Goal: Information Seeking & Learning: Check status

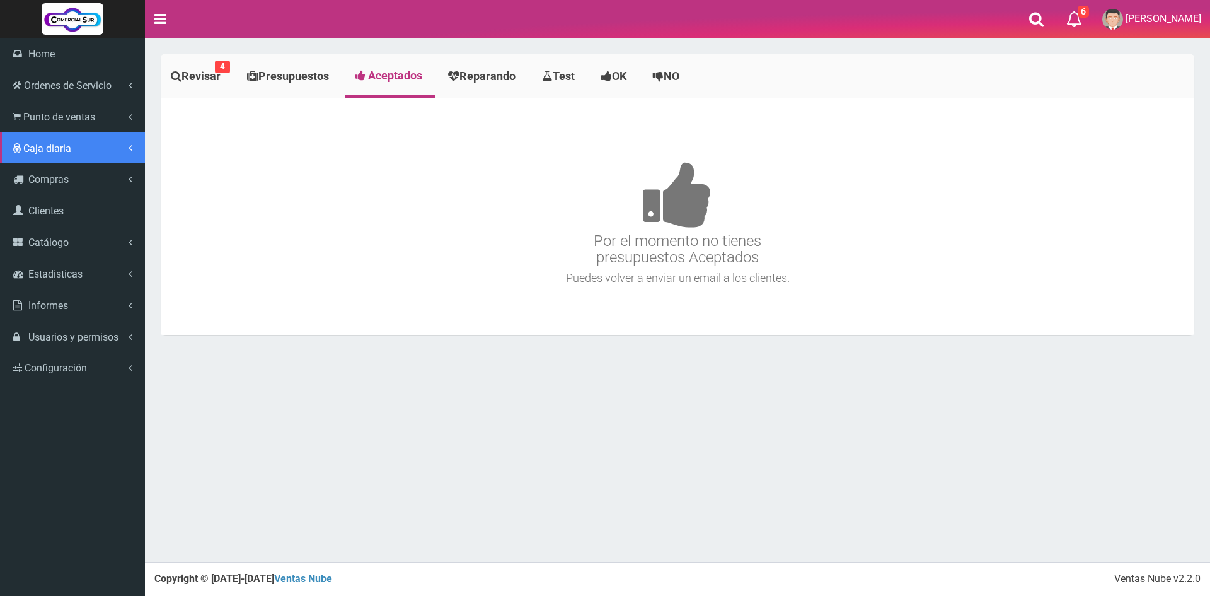
click at [35, 148] on span "Caja diaria" at bounding box center [47, 148] width 48 height 12
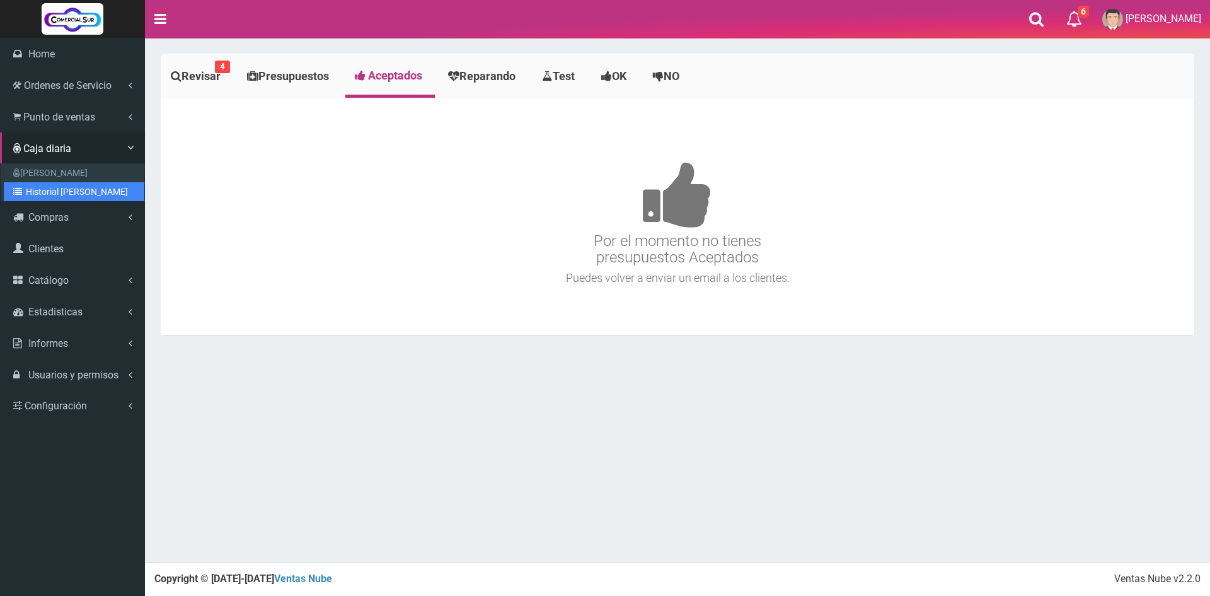
click at [73, 192] on link "Historial de Cajas" at bounding box center [74, 191] width 141 height 19
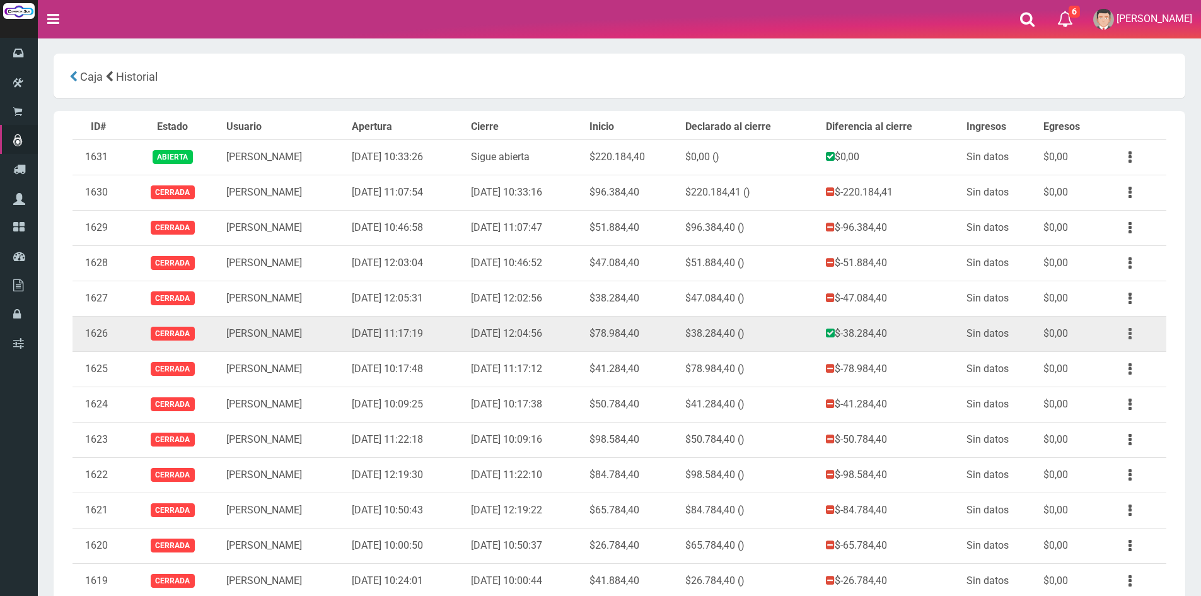
click at [1124, 334] on button "button" at bounding box center [1130, 334] width 28 height 22
click at [1111, 356] on link "Ver" at bounding box center [1094, 364] width 100 height 28
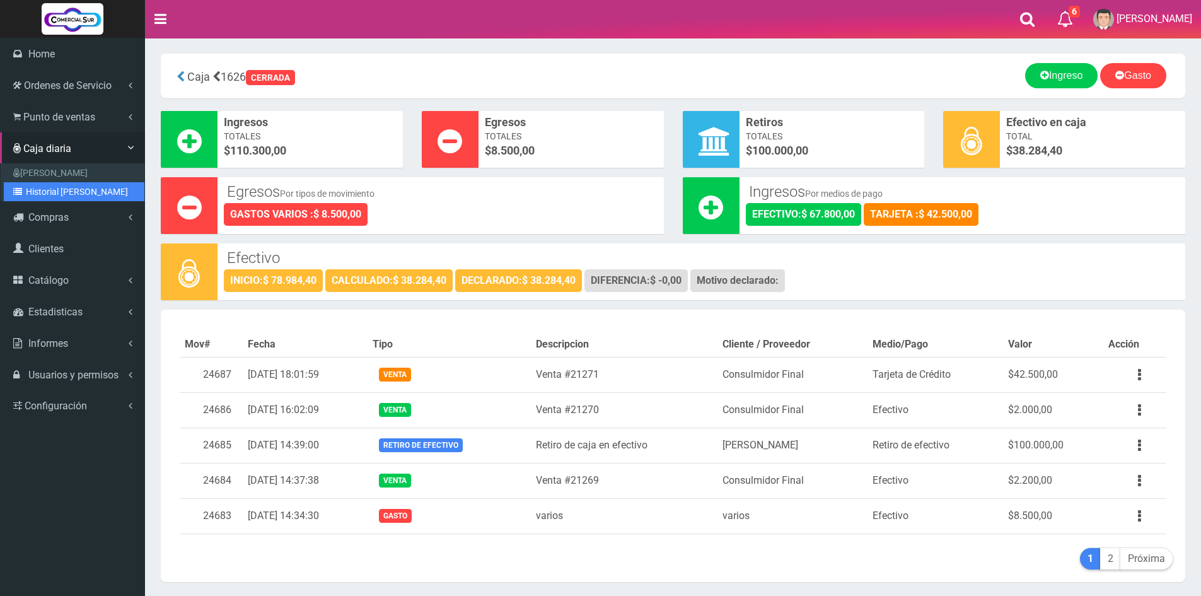
click at [61, 197] on link "Historial [PERSON_NAME]" at bounding box center [74, 191] width 141 height 19
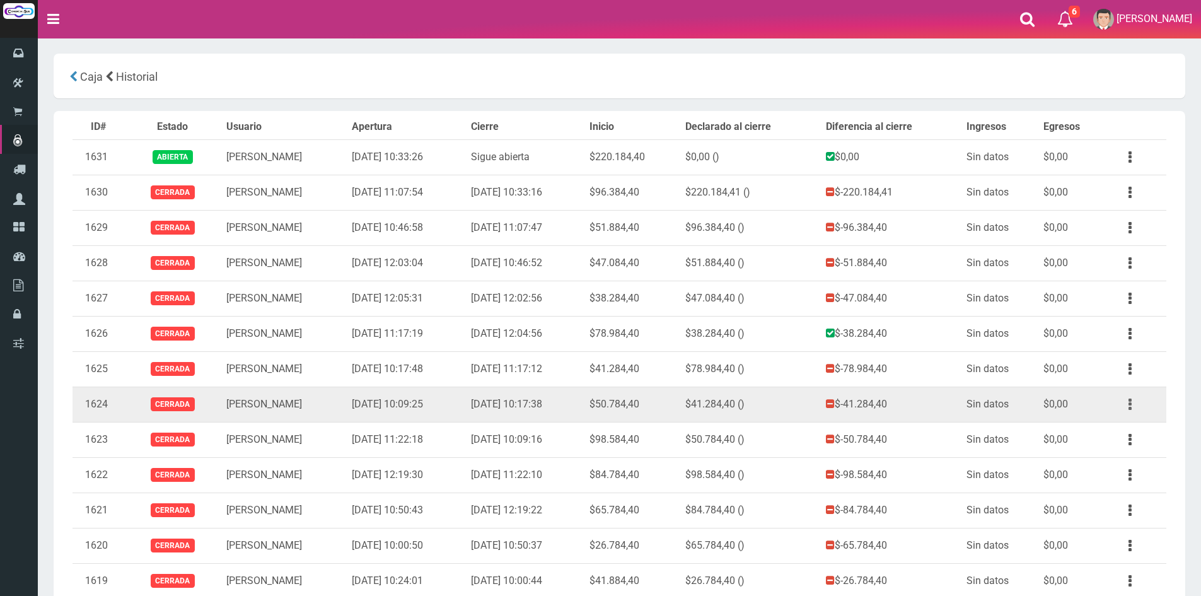
click at [1126, 406] on button "button" at bounding box center [1130, 404] width 28 height 22
click at [1120, 429] on link "Ver" at bounding box center [1094, 435] width 100 height 28
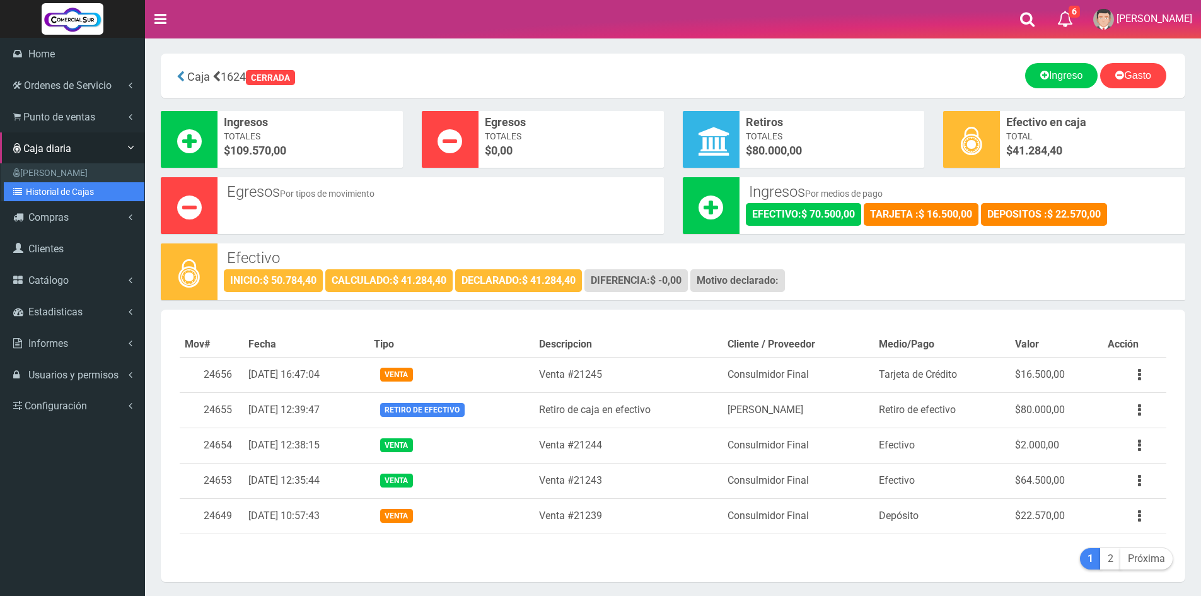
click at [62, 196] on link "Historial [PERSON_NAME]" at bounding box center [74, 191] width 141 height 19
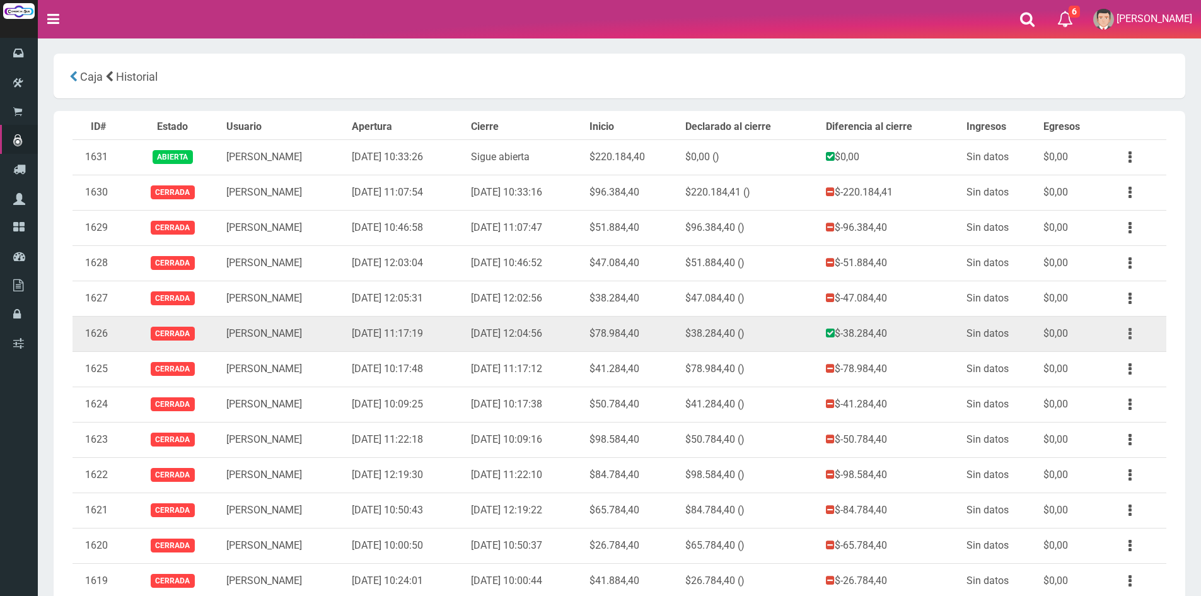
click at [1131, 339] on button "button" at bounding box center [1130, 334] width 28 height 22
click at [1083, 366] on link "Ver" at bounding box center [1094, 364] width 100 height 28
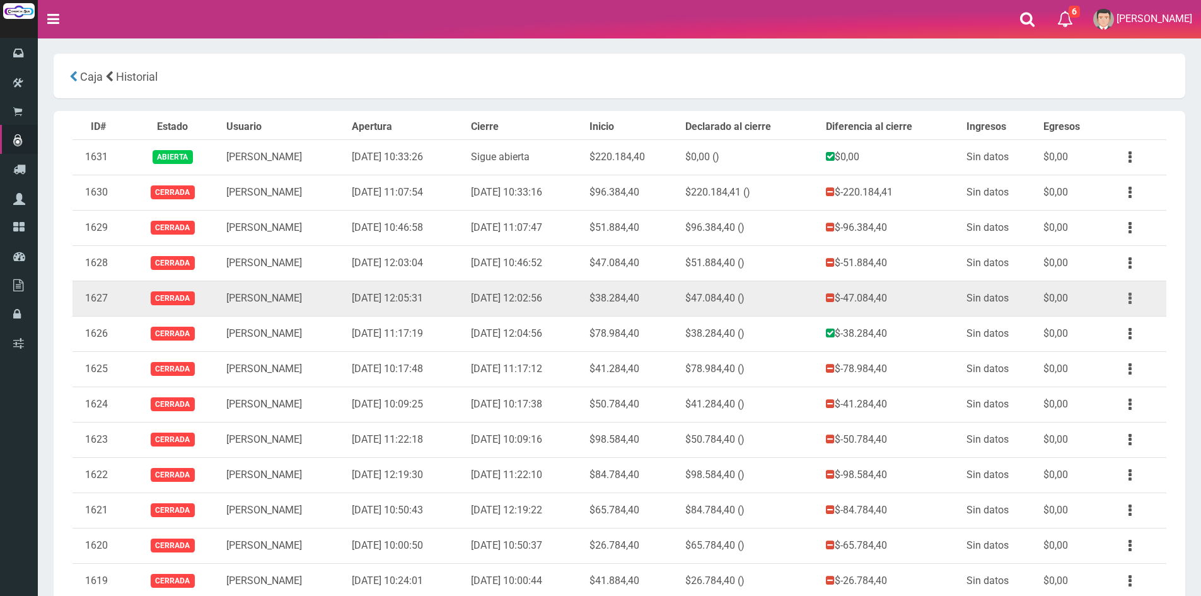
click at [1128, 298] on icon "button" at bounding box center [1129, 298] width 3 height 22
click at [1124, 329] on link "Ver" at bounding box center [1094, 329] width 100 height 28
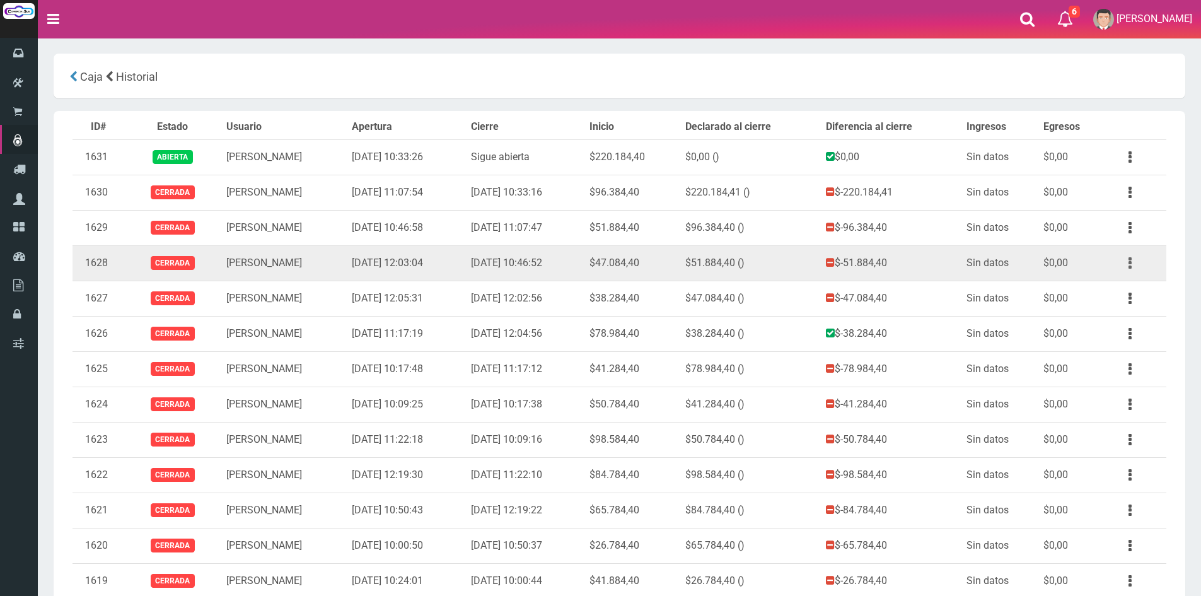
click at [1131, 263] on button "button" at bounding box center [1130, 263] width 28 height 22
click at [1096, 301] on link "Ver" at bounding box center [1094, 294] width 100 height 28
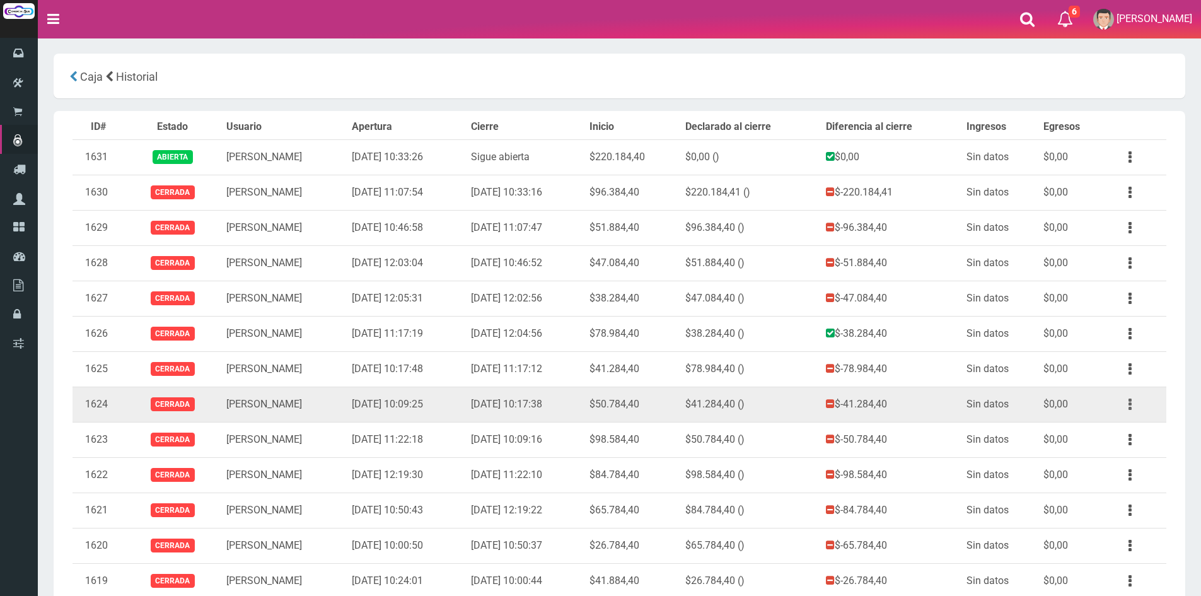
click at [1133, 403] on button "button" at bounding box center [1130, 404] width 28 height 22
click at [1130, 431] on link "Ver" at bounding box center [1094, 435] width 100 height 28
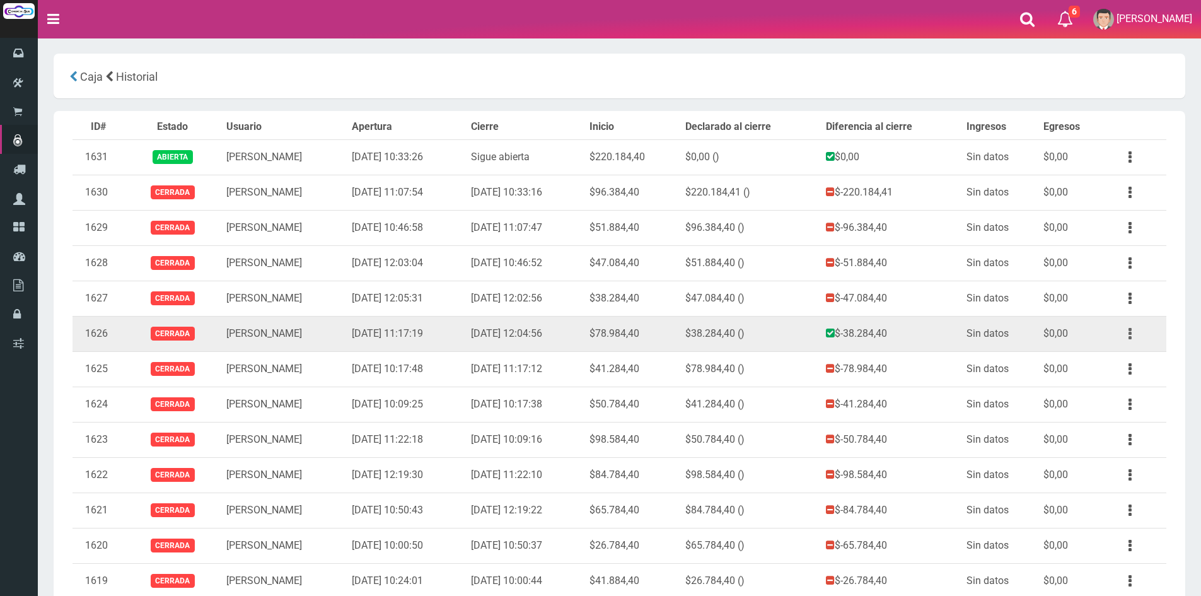
click at [1122, 334] on button "button" at bounding box center [1130, 334] width 28 height 22
click at [1116, 361] on link "Ver" at bounding box center [1094, 364] width 100 height 28
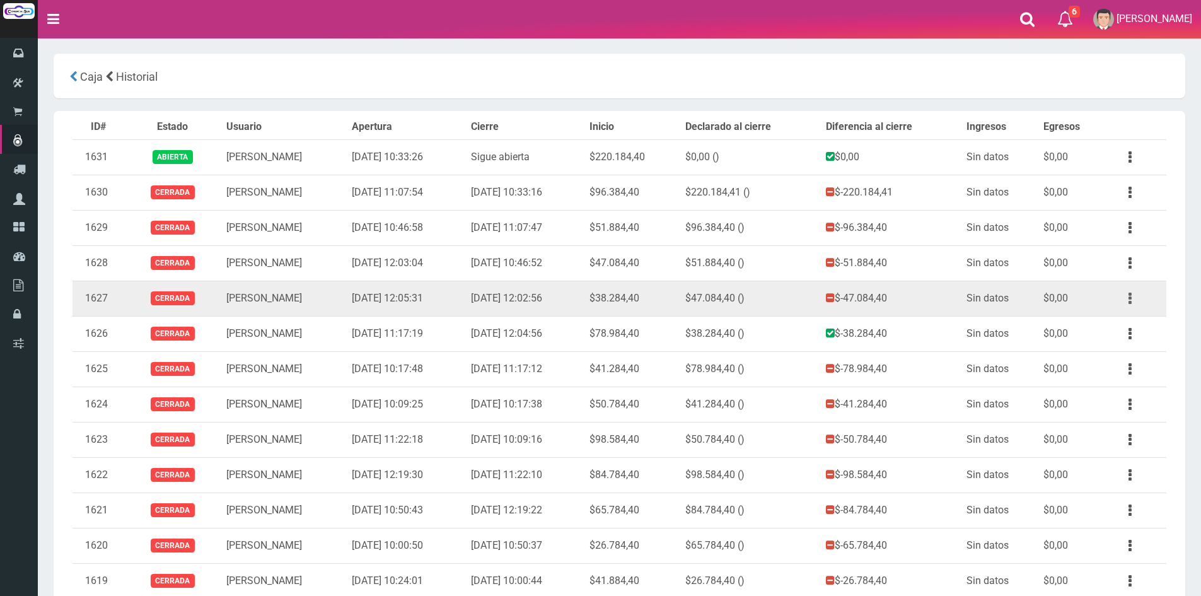
click at [1132, 300] on button "button" at bounding box center [1130, 298] width 28 height 22
click at [1112, 318] on link "Ver" at bounding box center [1094, 329] width 100 height 28
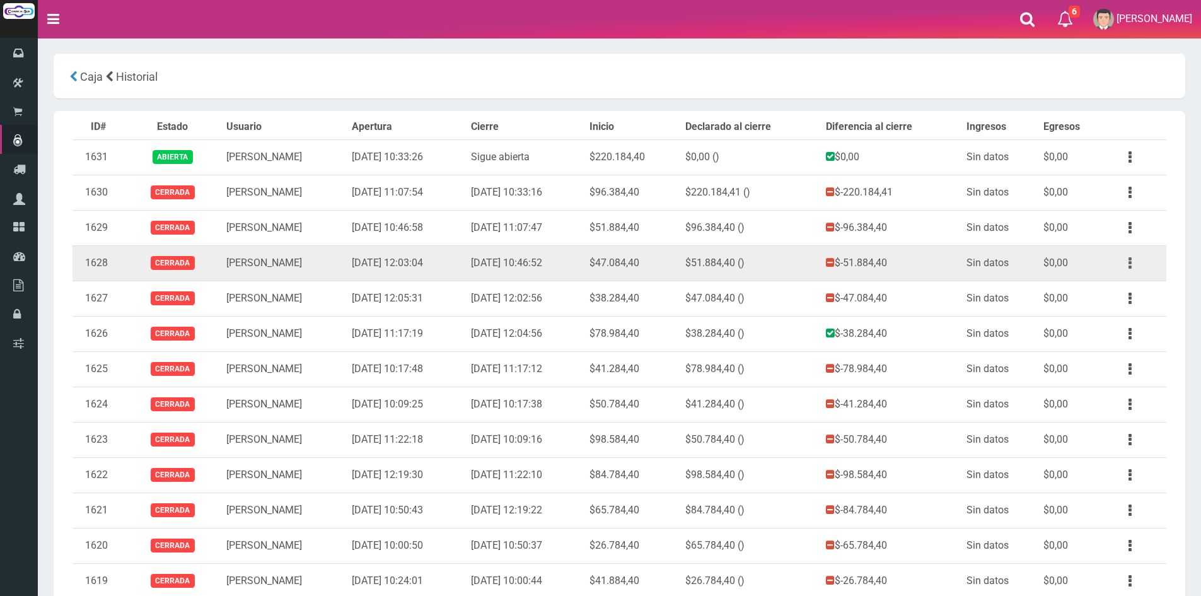
click at [1129, 264] on icon "button" at bounding box center [1129, 263] width 3 height 22
click at [1072, 296] on link "Ver" at bounding box center [1094, 294] width 100 height 28
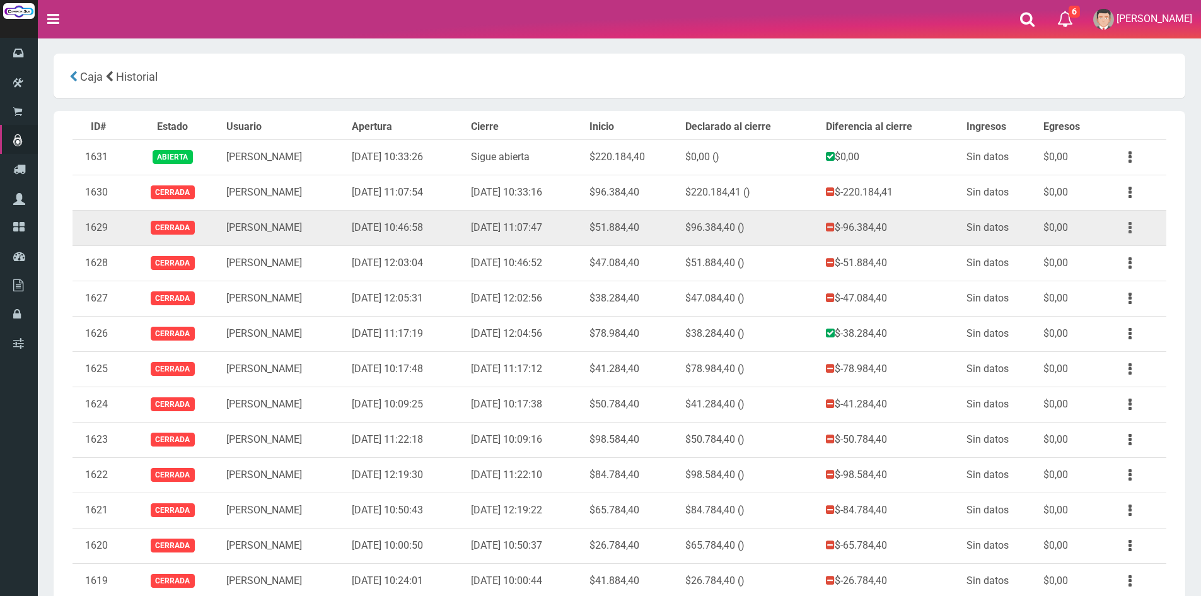
click at [1135, 232] on button "button" at bounding box center [1130, 228] width 28 height 22
click at [1108, 253] on link "Ver" at bounding box center [1094, 259] width 100 height 28
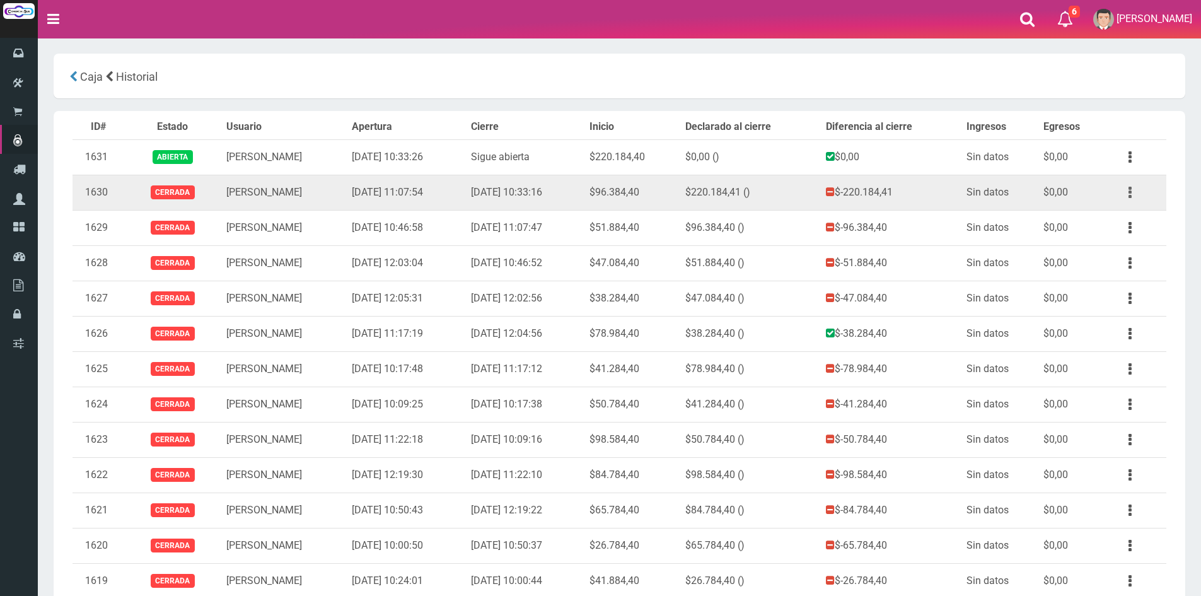
click at [1124, 188] on button "button" at bounding box center [1130, 193] width 28 height 22
click at [1100, 232] on link "Ver" at bounding box center [1094, 223] width 100 height 28
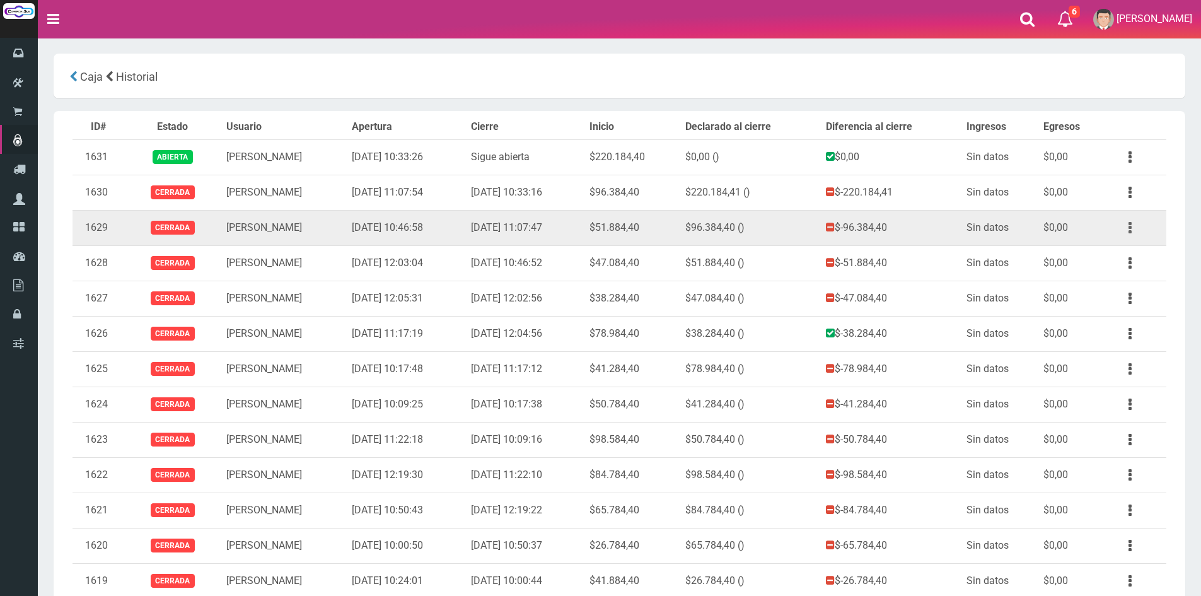
click at [1130, 233] on icon "button" at bounding box center [1129, 228] width 3 height 22
click at [1113, 256] on link "Ver" at bounding box center [1094, 259] width 100 height 28
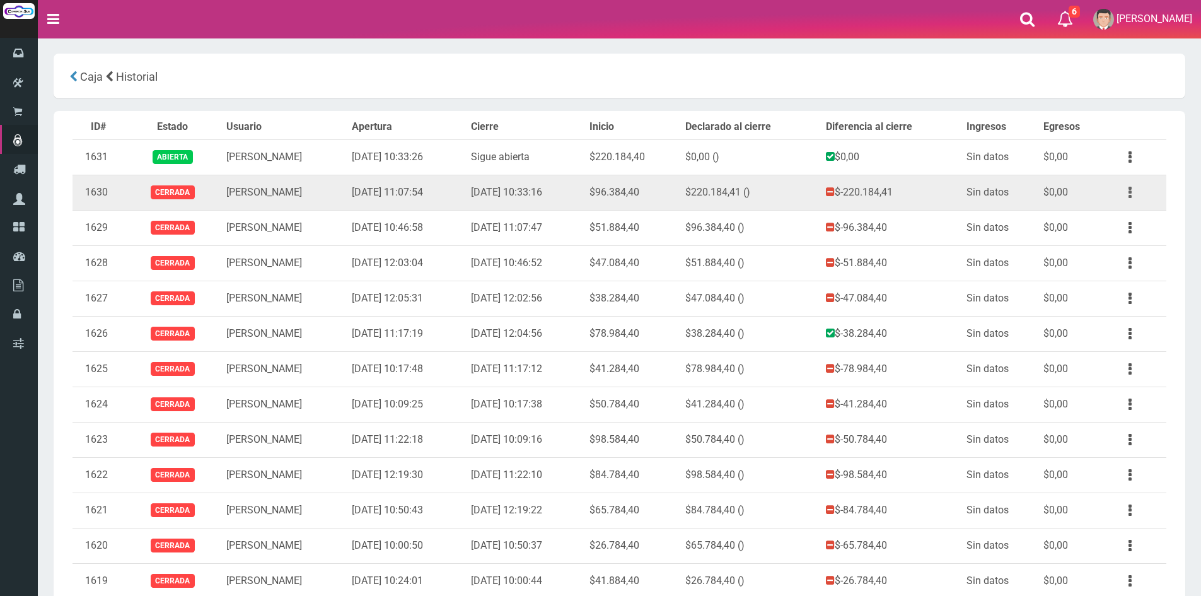
click at [1124, 196] on button "button" at bounding box center [1130, 193] width 28 height 22
click at [1098, 226] on link "Ver" at bounding box center [1094, 223] width 100 height 28
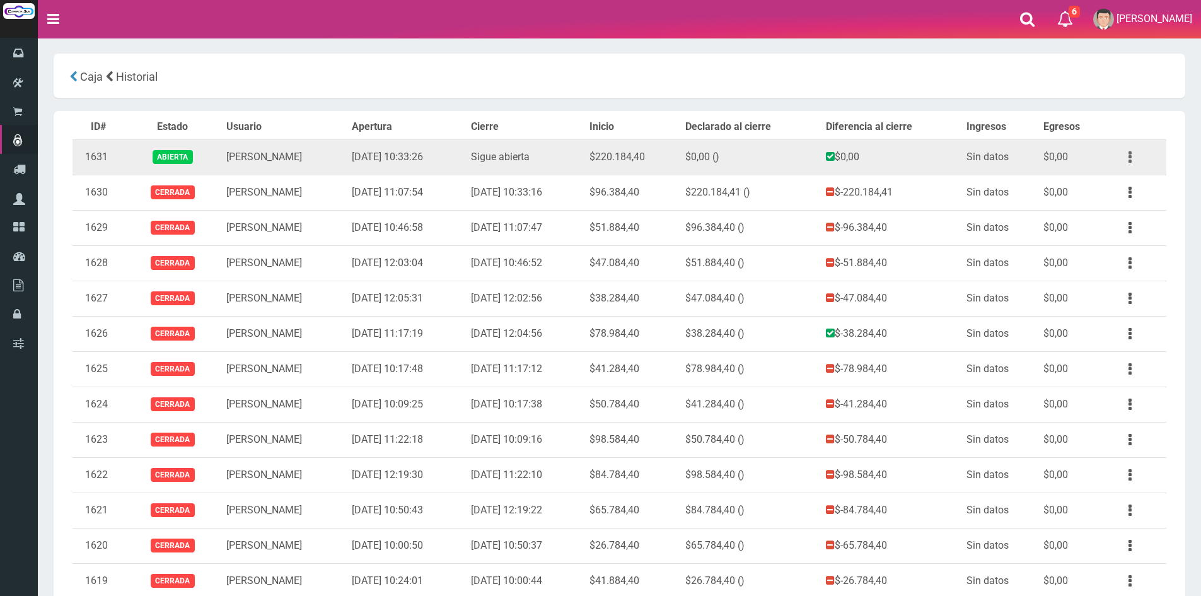
click at [1125, 157] on button "button" at bounding box center [1130, 157] width 28 height 22
click at [1077, 201] on link "Ver" at bounding box center [1094, 188] width 100 height 28
